Goal: Communication & Community: Participate in discussion

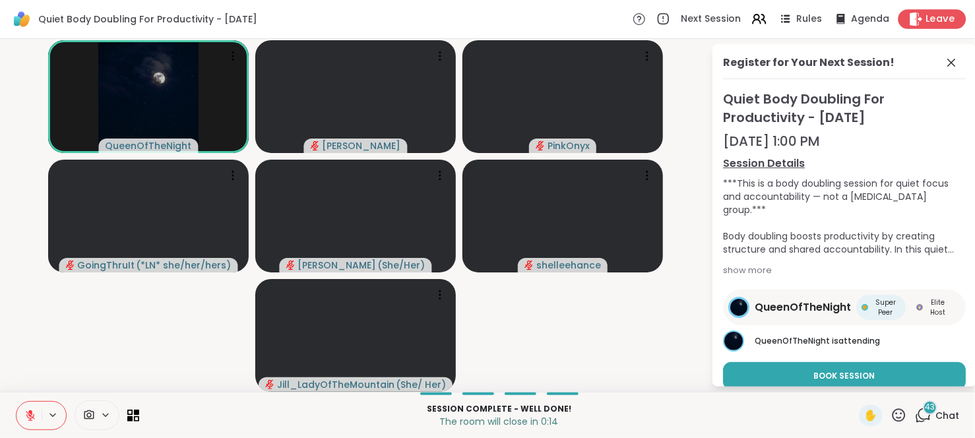
click at [914, 15] on div "Leave" at bounding box center [933, 18] width 68 height 19
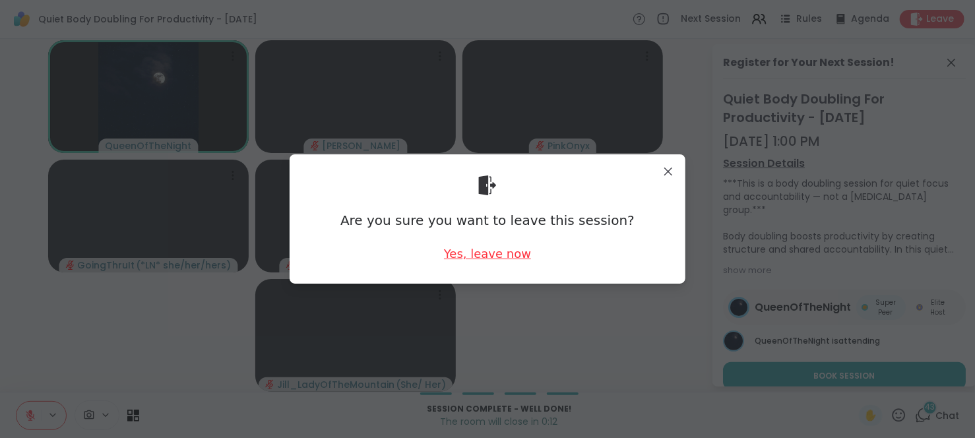
click at [493, 257] on div "Yes, leave now" at bounding box center [487, 253] width 87 height 16
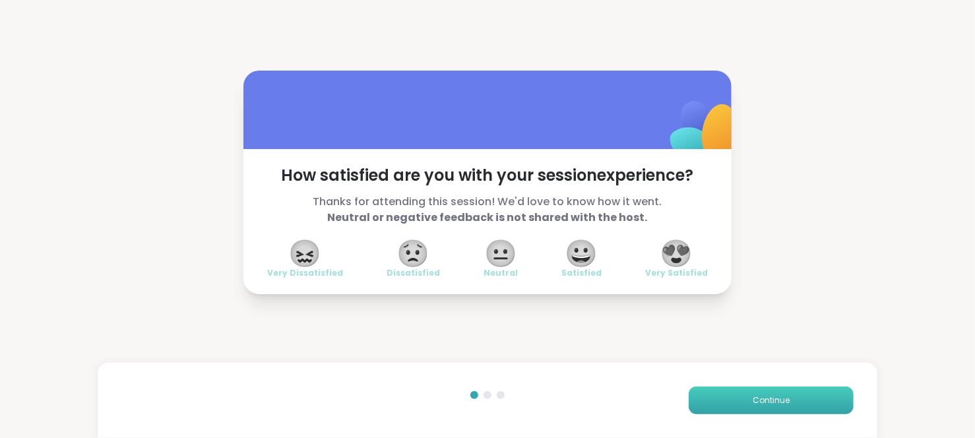
click at [701, 402] on button "Continue" at bounding box center [771, 401] width 165 height 28
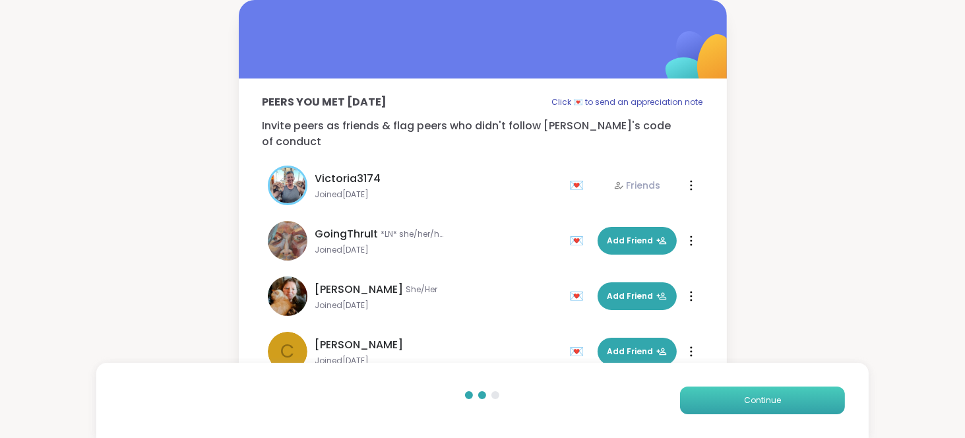
click at [701, 402] on button "Continue" at bounding box center [762, 401] width 165 height 28
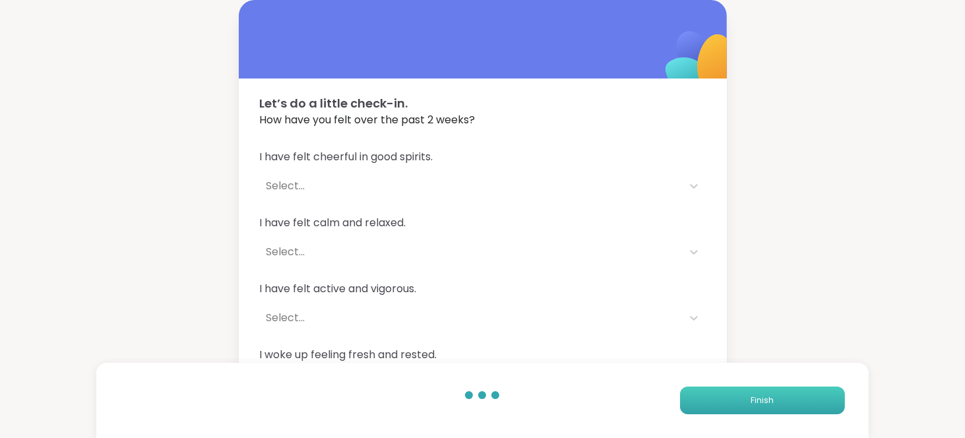
click at [701, 402] on button "Finish" at bounding box center [762, 401] width 165 height 28
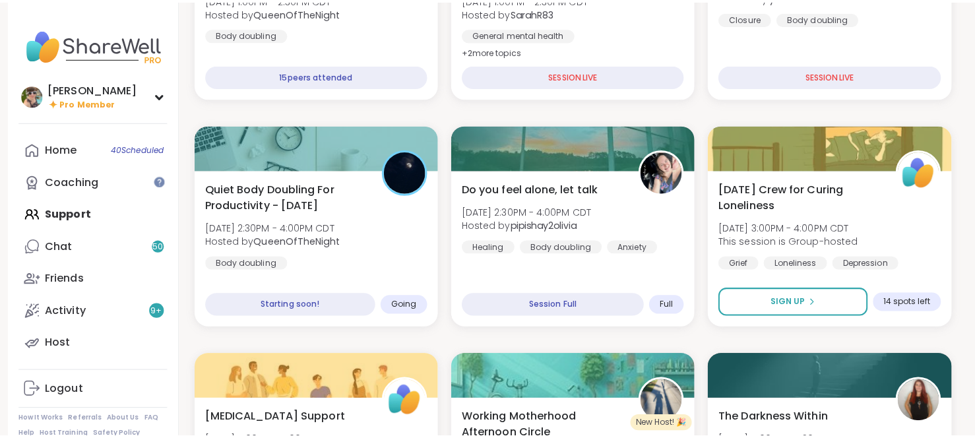
scroll to position [313, 0]
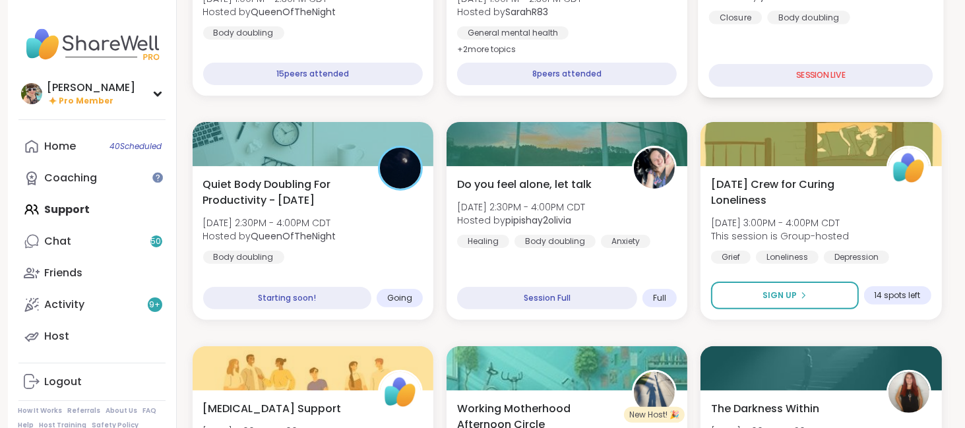
click at [829, 37] on div "Body Double and Chat Fri, Sep 12 | 1:30PM - 2:30PM CDT Hosted by lyssa Closure …" at bounding box center [822, 19] width 246 height 157
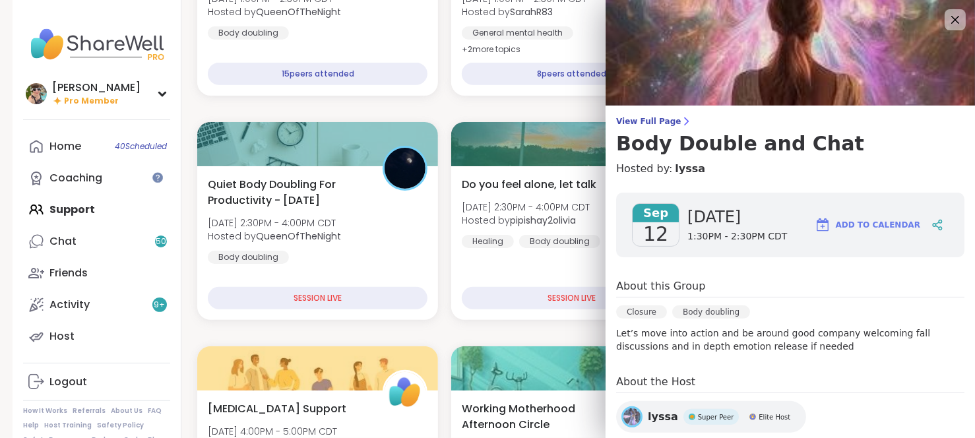
scroll to position [97, 0]
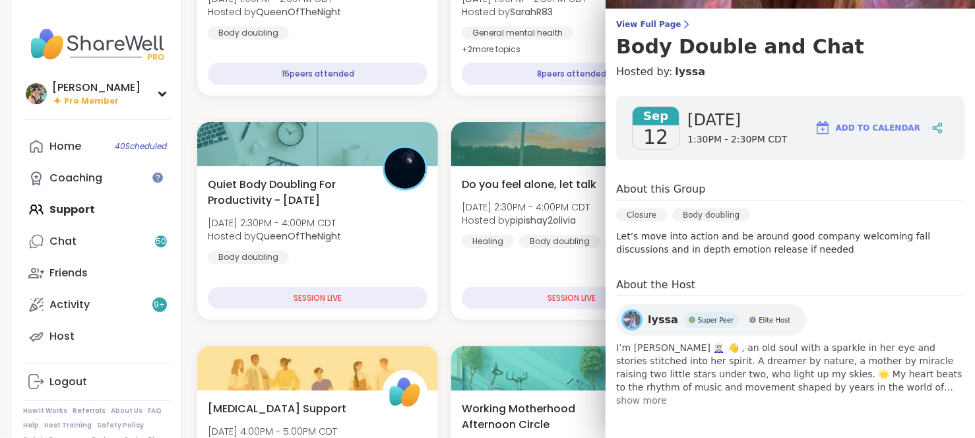
click at [818, 192] on div "About this Group" at bounding box center [790, 190] width 348 height 19
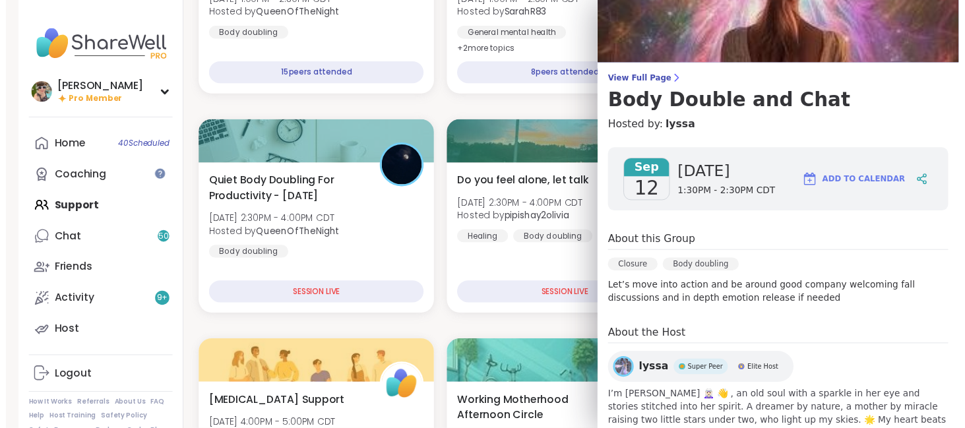
scroll to position [0, 0]
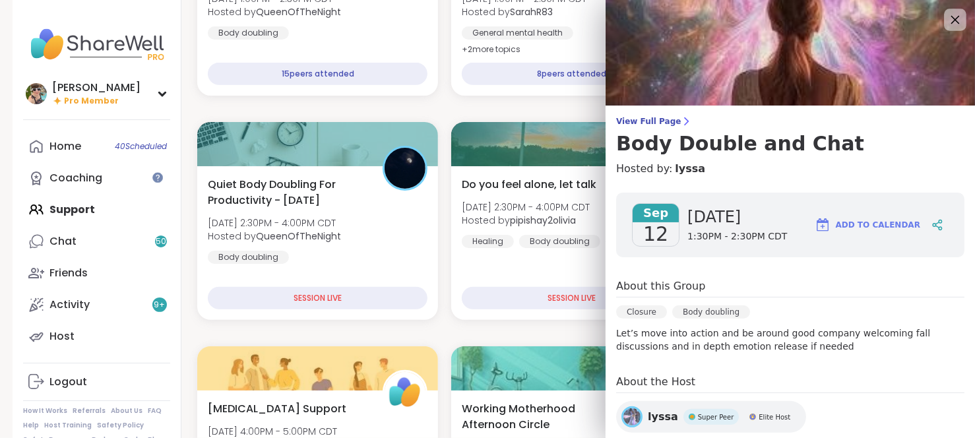
click at [947, 20] on icon at bounding box center [955, 19] width 16 height 16
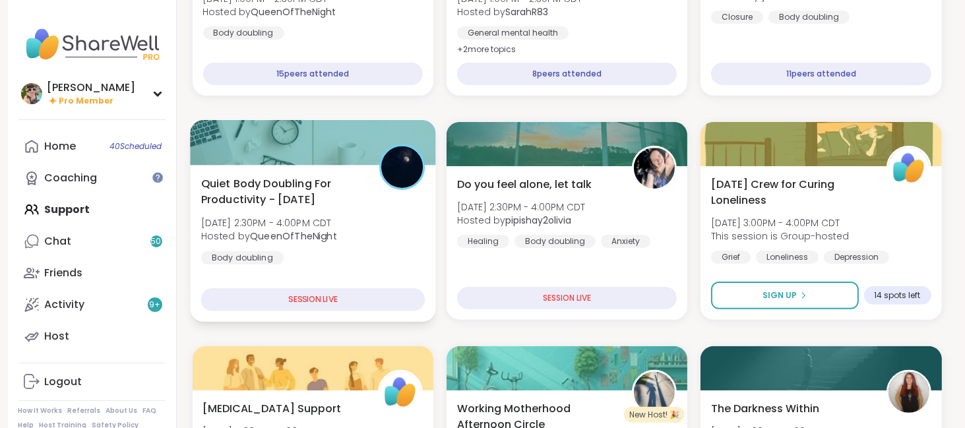
click at [340, 191] on span "Quiet Body Doubling For Productivity - [DATE]" at bounding box center [283, 191] width 164 height 32
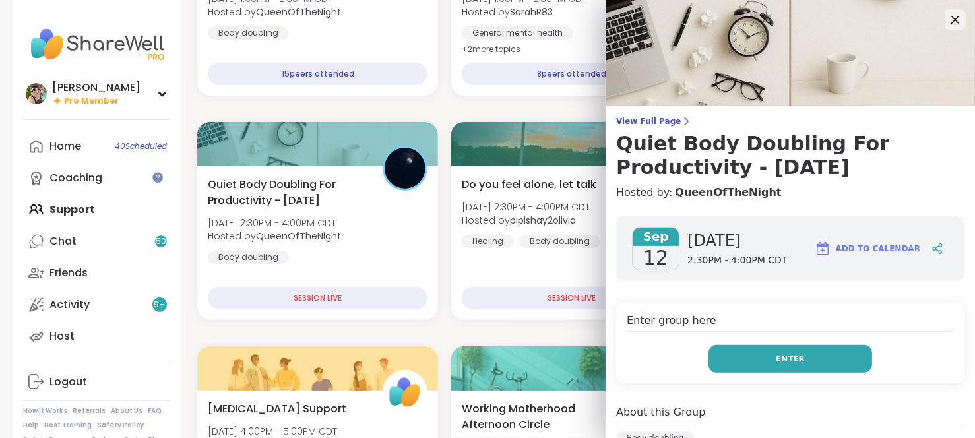
click at [742, 352] on button "Enter" at bounding box center [791, 359] width 164 height 28
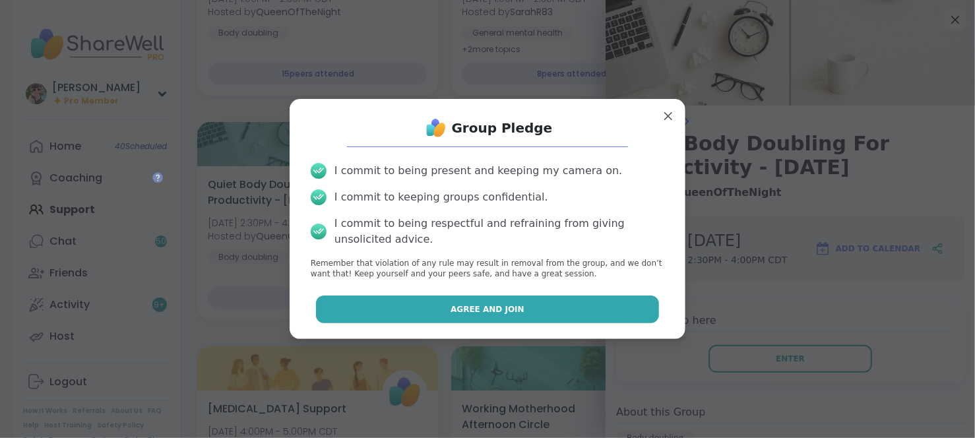
click at [483, 311] on span "Agree and Join" at bounding box center [488, 309] width 74 height 12
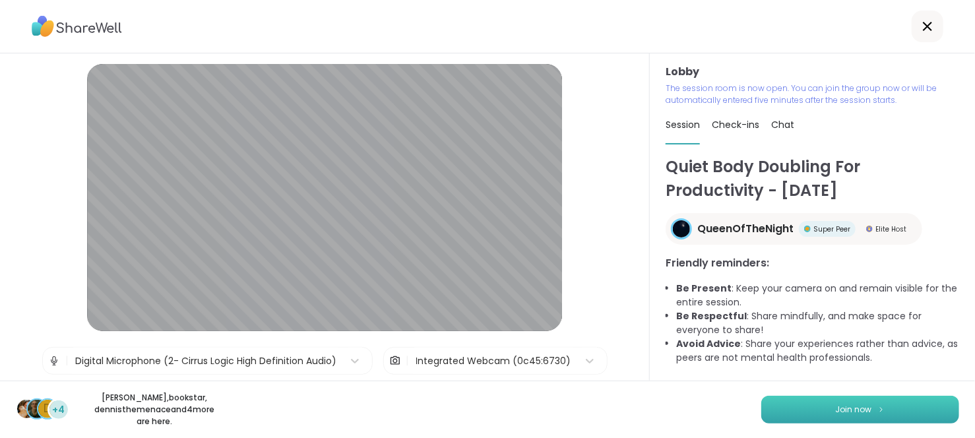
click at [787, 402] on button "Join now" at bounding box center [860, 410] width 198 height 28
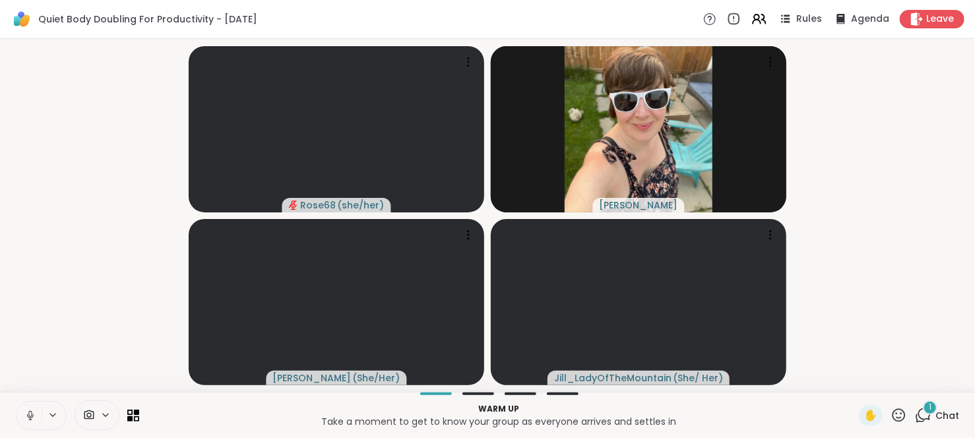
click at [27, 419] on icon at bounding box center [30, 416] width 12 height 12
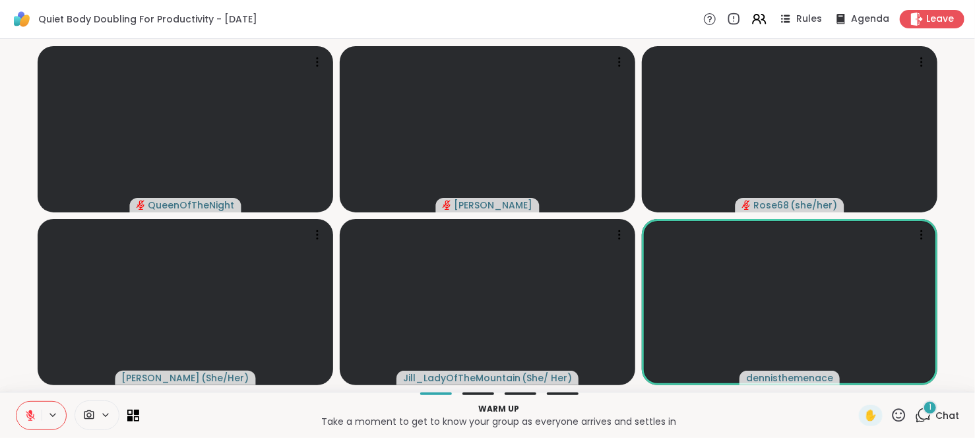
click at [27, 419] on icon at bounding box center [30, 416] width 12 height 12
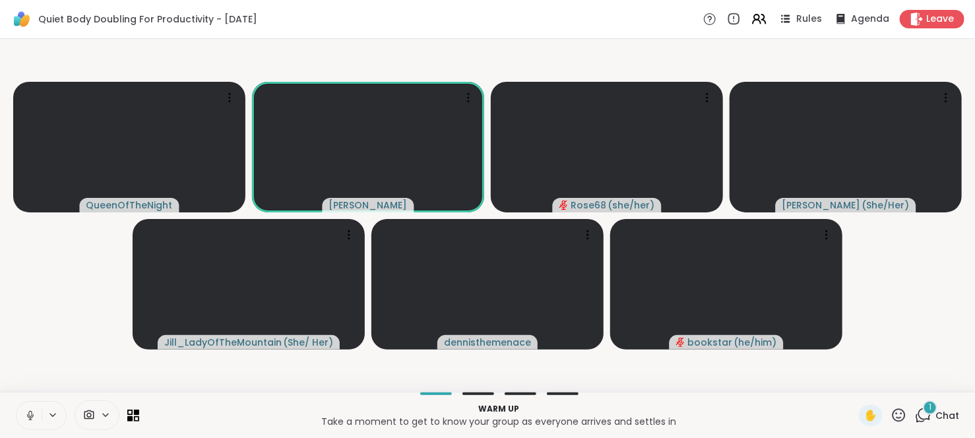
click at [27, 419] on icon at bounding box center [30, 416] width 12 height 12
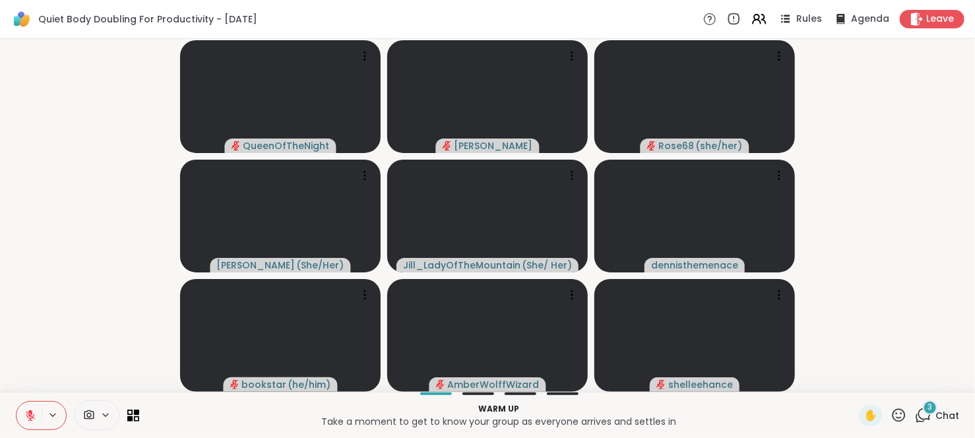
click at [27, 419] on icon at bounding box center [30, 416] width 12 height 12
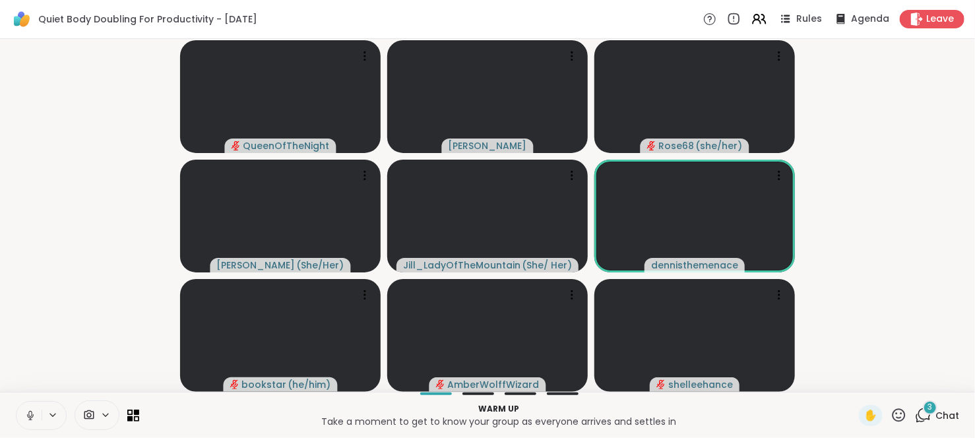
click at [27, 419] on icon at bounding box center [30, 416] width 12 height 12
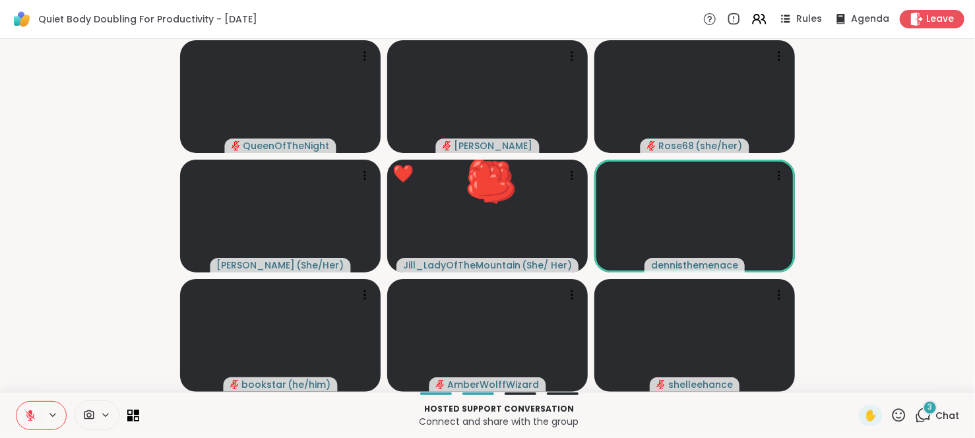
click at [892, 415] on icon at bounding box center [899, 415] width 16 height 16
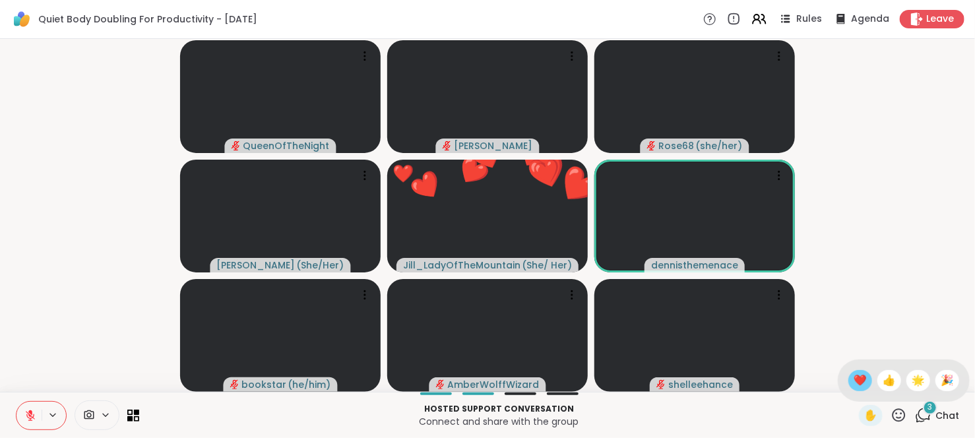
click at [854, 379] on span "❤️" at bounding box center [860, 381] width 13 height 16
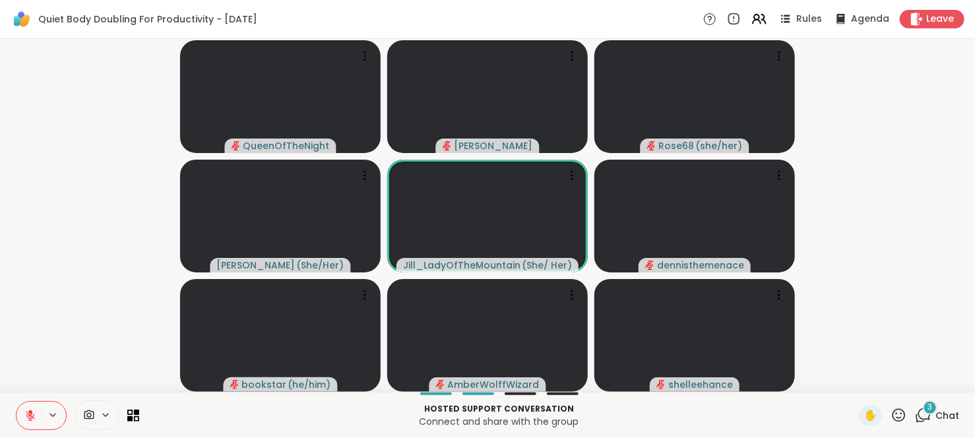
click at [893, 420] on icon at bounding box center [899, 414] width 13 height 13
click at [912, 379] on span "🌟" at bounding box center [918, 381] width 13 height 16
click at [30, 413] on icon at bounding box center [30, 412] width 4 height 5
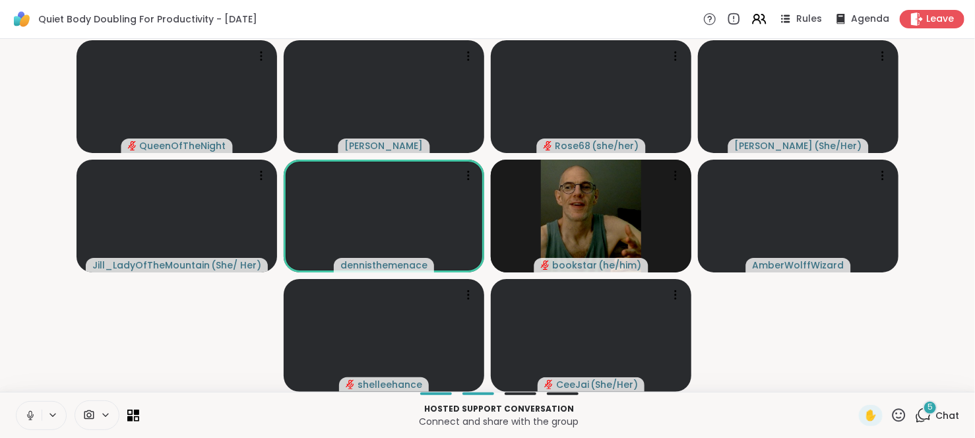
click at [26, 422] on button at bounding box center [28, 416] width 25 height 28
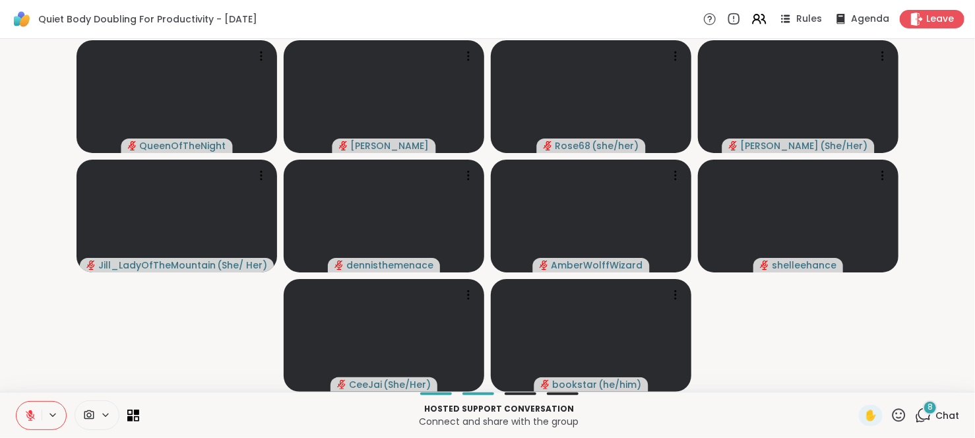
click at [935, 422] on span "Chat" at bounding box center [947, 415] width 24 height 13
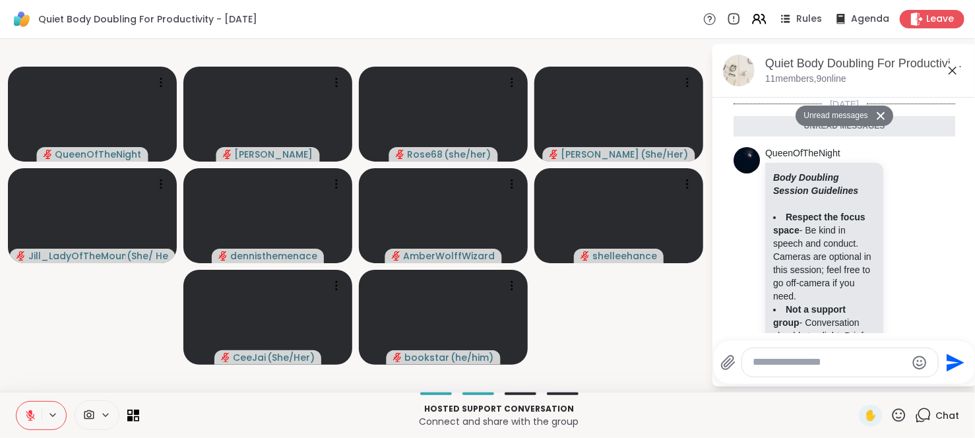
scroll to position [1294, 0]
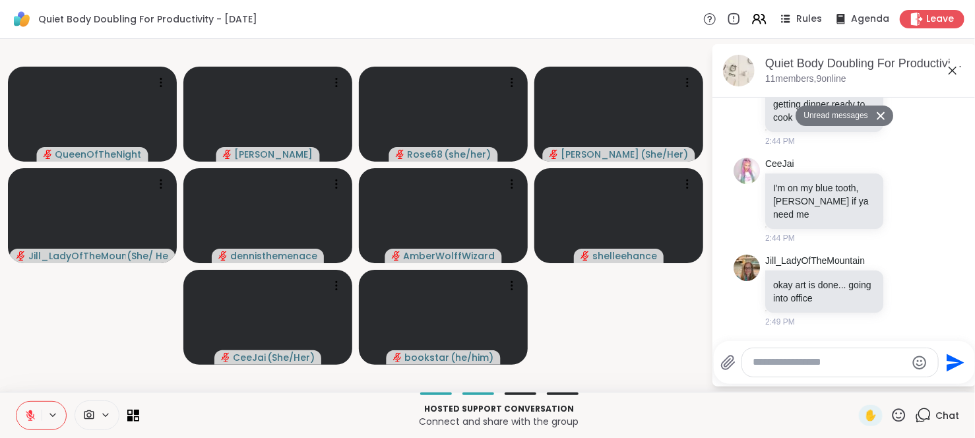
click at [837, 361] on textarea "Type your message" at bounding box center [830, 363] width 154 height 14
type textarea "*"
type textarea "**********"
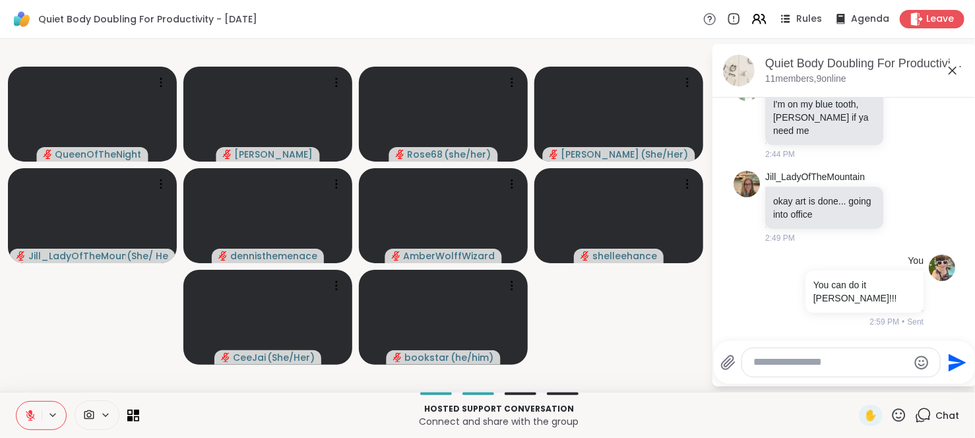
scroll to position [1333, 0]
type textarea "**********"
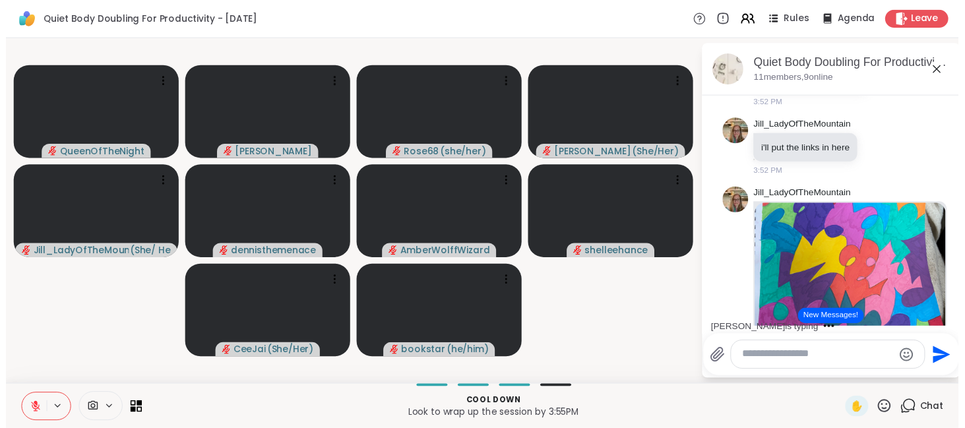
scroll to position [2565, 0]
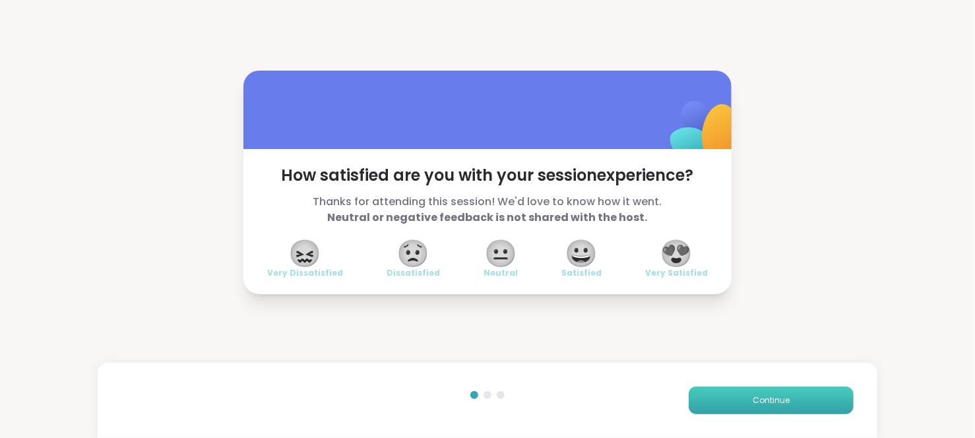
click at [784, 399] on button "Continue" at bounding box center [771, 401] width 165 height 28
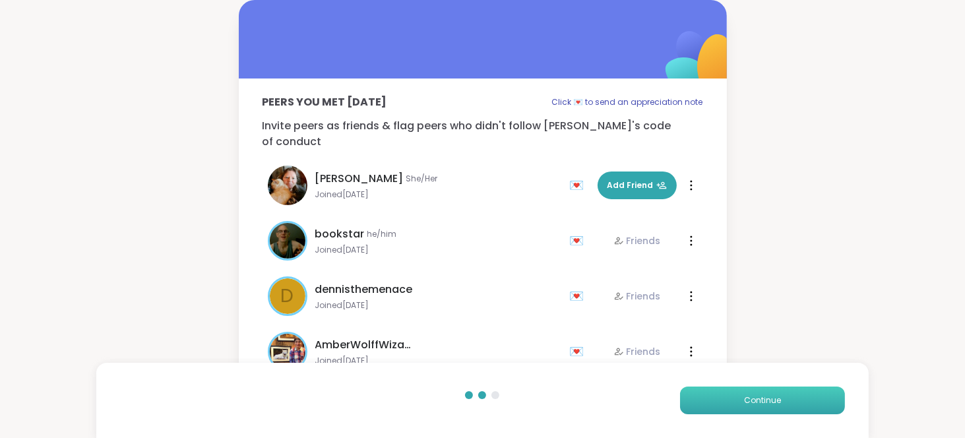
click at [784, 399] on button "Continue" at bounding box center [762, 401] width 165 height 28
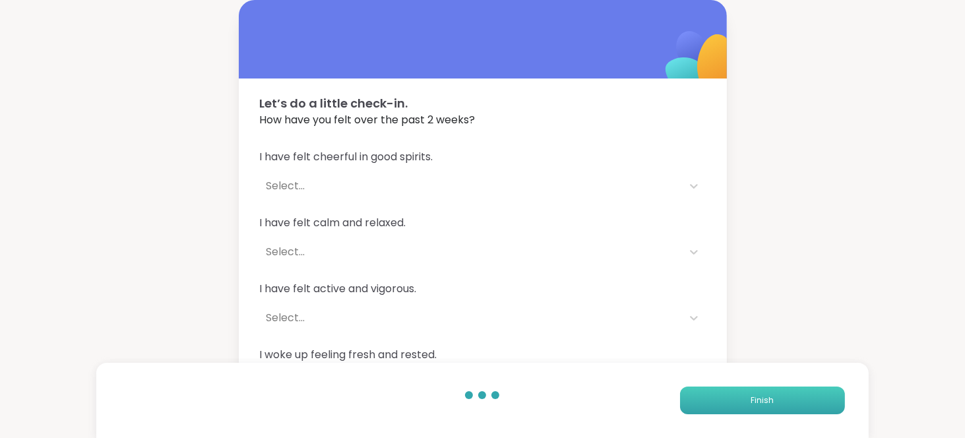
click at [784, 399] on button "Finish" at bounding box center [762, 401] width 165 height 28
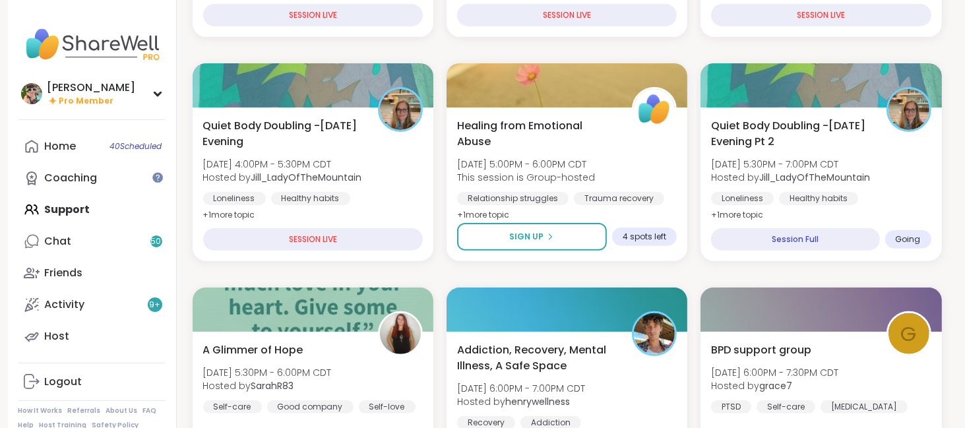
scroll to position [372, 0]
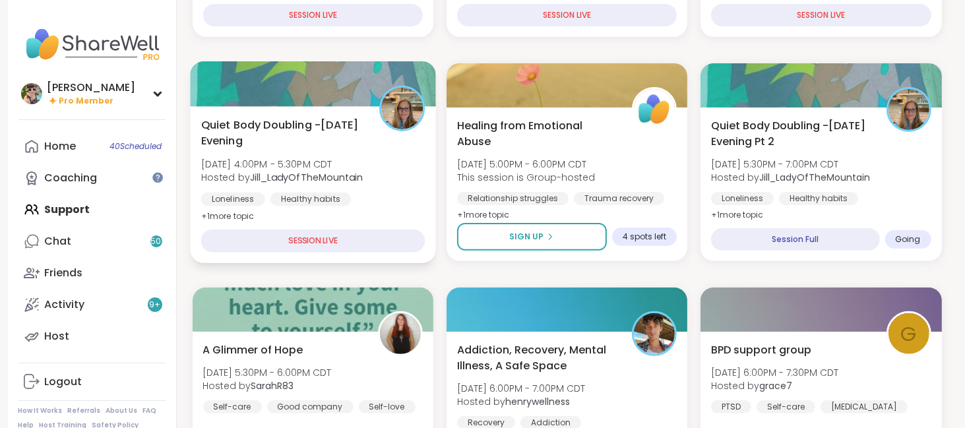
click at [300, 142] on span "Quiet Body Doubling -[DATE] Evening" at bounding box center [283, 133] width 164 height 32
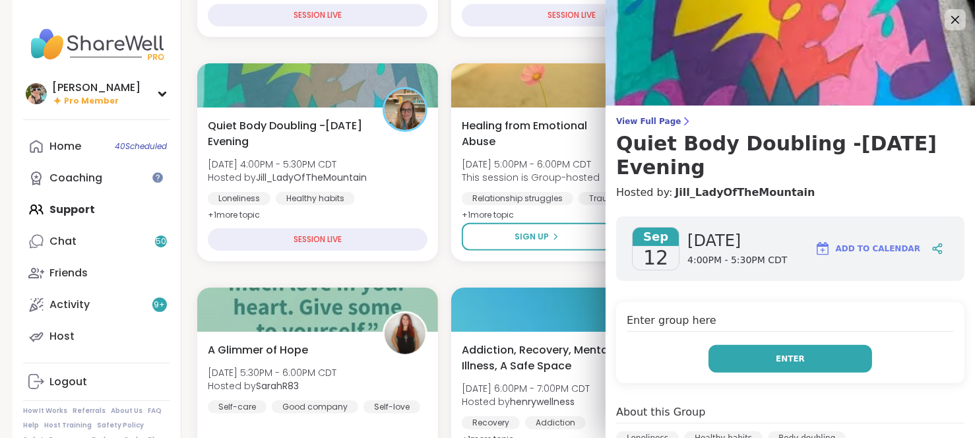
click at [753, 345] on button "Enter" at bounding box center [791, 359] width 164 height 28
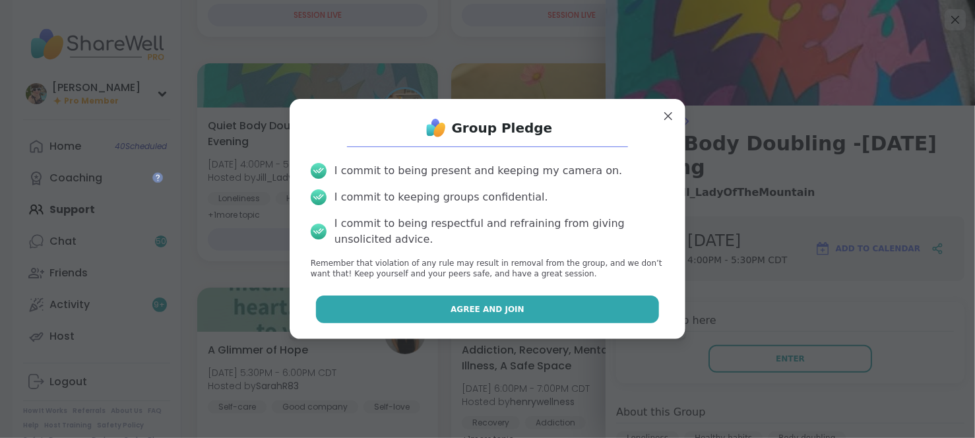
click at [539, 305] on button "Agree and Join" at bounding box center [488, 310] width 344 height 28
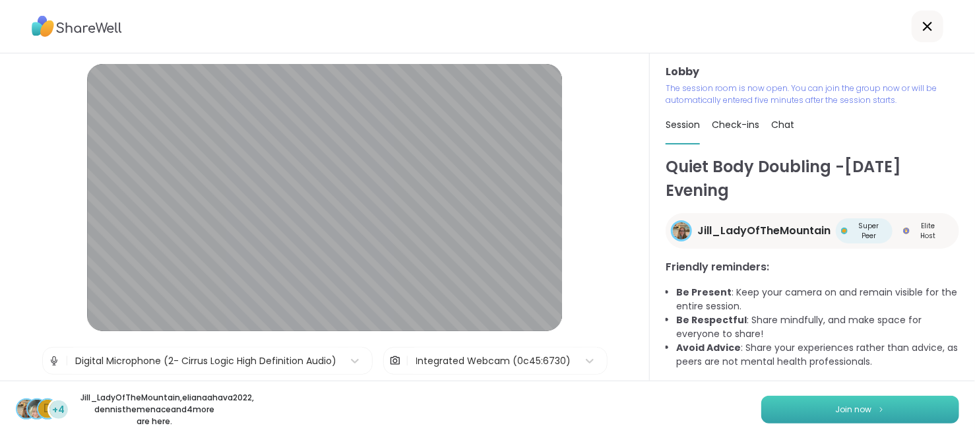
click at [805, 406] on button "Join now" at bounding box center [860, 410] width 198 height 28
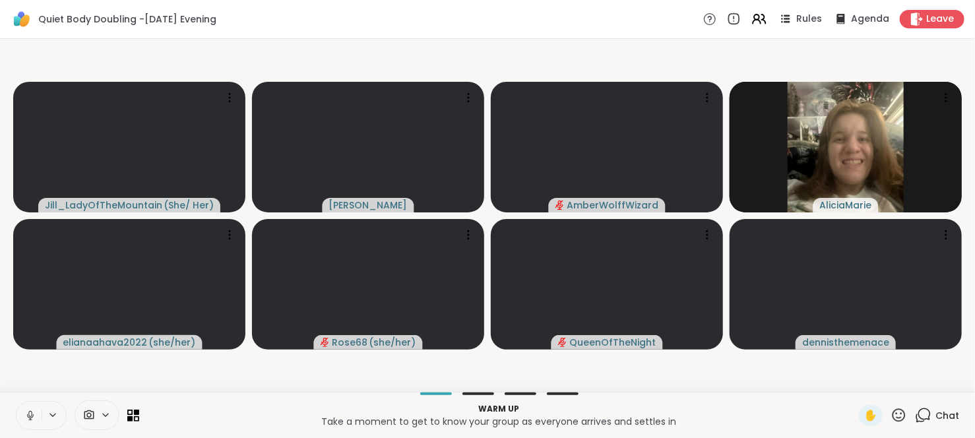
click at [28, 423] on button at bounding box center [28, 416] width 25 height 28
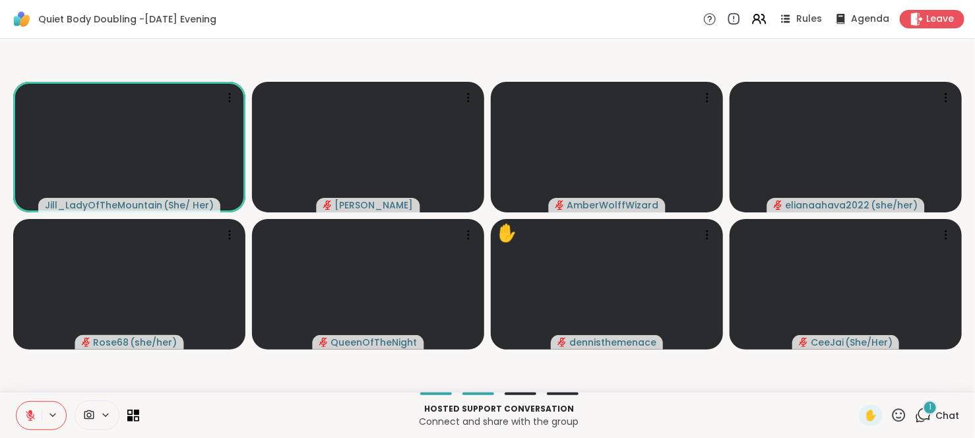
click at [894, 414] on icon at bounding box center [899, 415] width 16 height 16
click at [854, 384] on span "❤️" at bounding box center [860, 381] width 13 height 16
click at [935, 410] on span "Chat" at bounding box center [947, 415] width 24 height 13
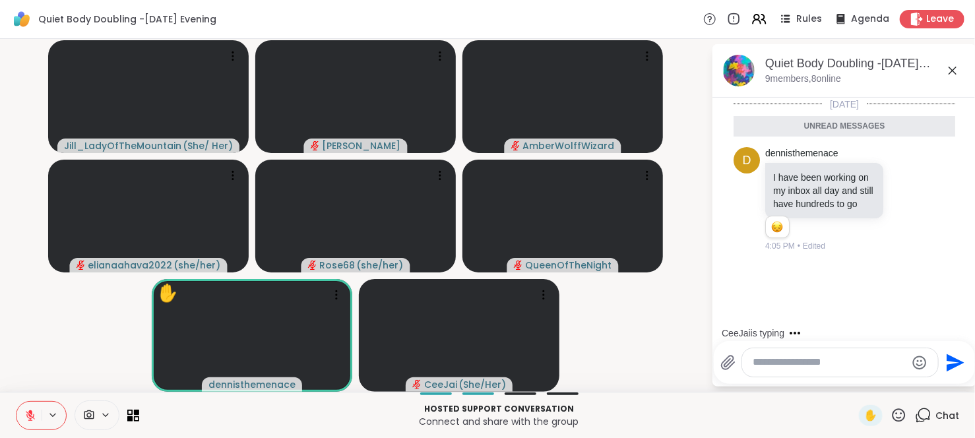
click at [841, 366] on textarea "Type your message" at bounding box center [830, 363] width 154 height 14
type textarea "**********"
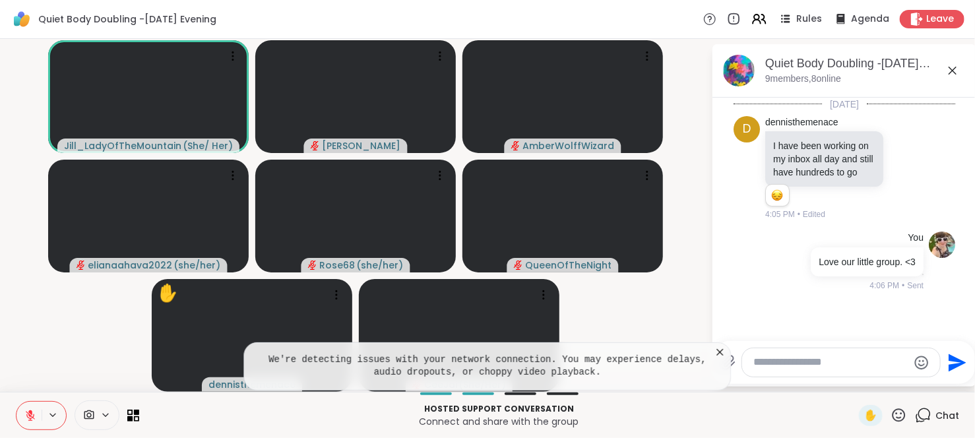
scroll to position [119, 0]
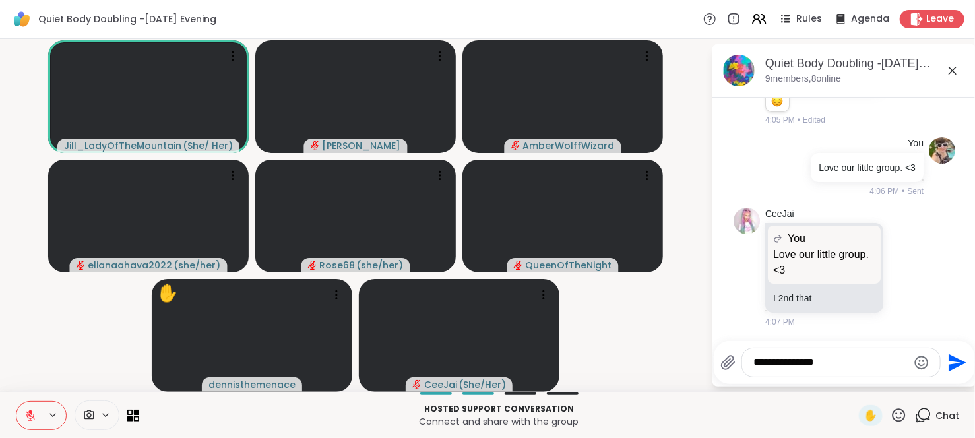
type textarea "**********"
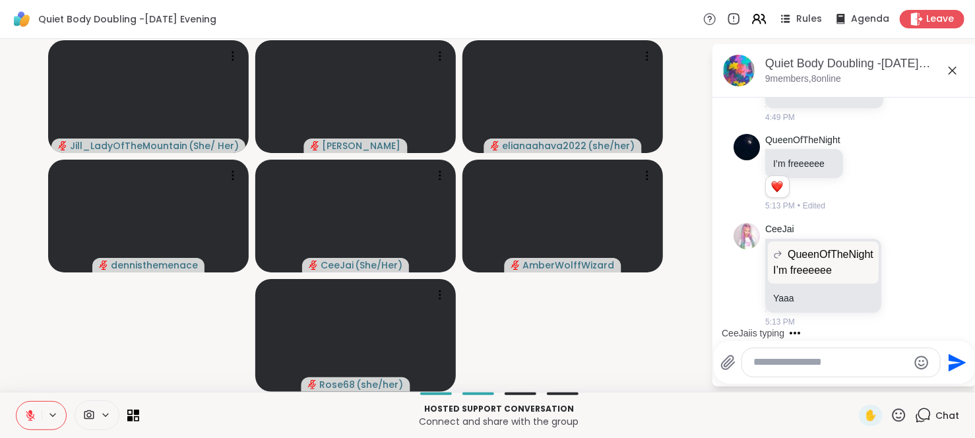
scroll to position [713, 0]
